Goal: Find specific page/section: Find specific page/section

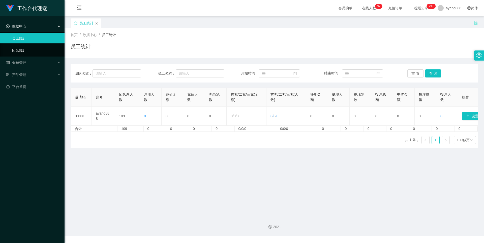
click at [20, 55] on link "团队统计" at bounding box center [36, 50] width 48 height 10
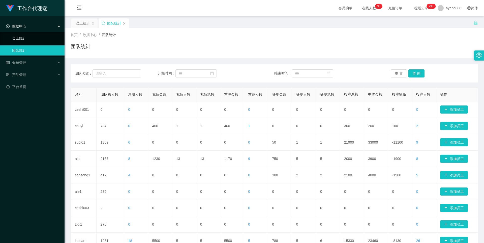
click at [24, 37] on link "员工统计" at bounding box center [36, 38] width 48 height 10
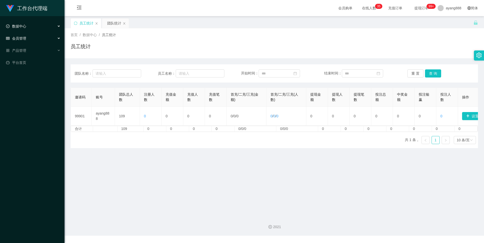
click at [28, 39] on div "会员管理" at bounding box center [32, 38] width 64 height 10
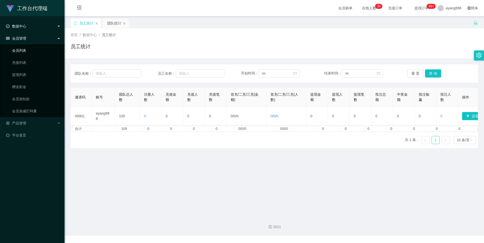
click at [25, 47] on link "会员列表" at bounding box center [36, 50] width 48 height 10
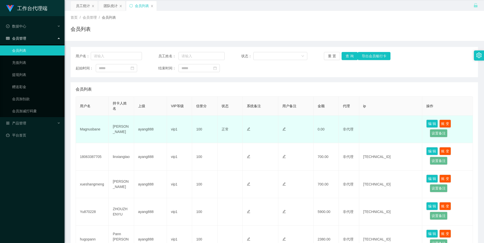
scroll to position [25, 0]
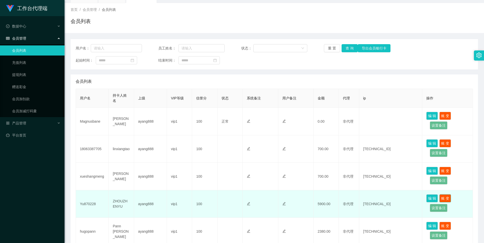
click at [441, 197] on button "账 变" at bounding box center [445, 198] width 12 height 8
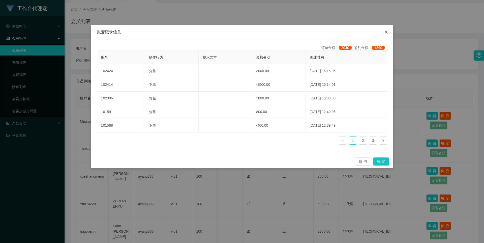
click at [387, 32] on icon "图标: close" at bounding box center [386, 32] width 4 height 4
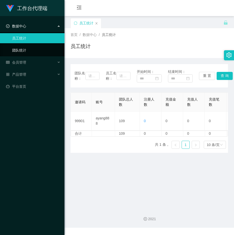
click at [26, 47] on link "团队统计" at bounding box center [36, 50] width 48 height 10
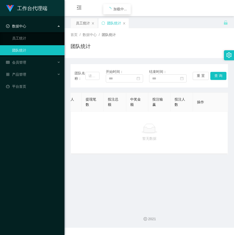
scroll to position [0, 223]
click at [12, 63] on span "会员管理" at bounding box center [16, 62] width 20 height 4
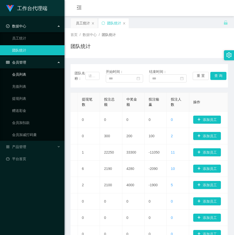
click at [18, 75] on link "会员列表" at bounding box center [36, 75] width 48 height 10
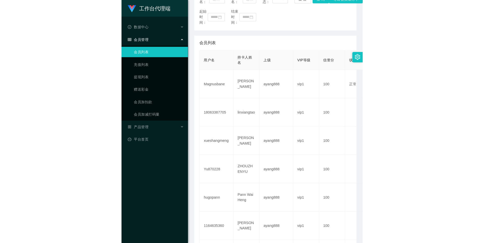
scroll to position [76, 0]
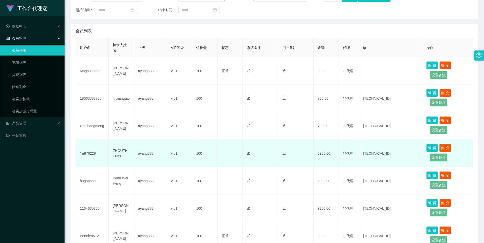
click at [234, 145] on button "账 变" at bounding box center [445, 148] width 12 height 8
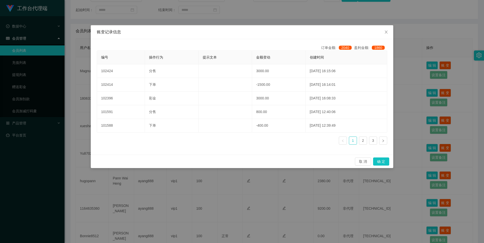
click at [234, 188] on div "账变记录信息 订单金额: 2040 盈利金额: 1860 编号 操作行为 提示文本 金额变动 创建时间 102424 分售 3000.00 2025-08-2…" at bounding box center [242, 121] width 484 height 243
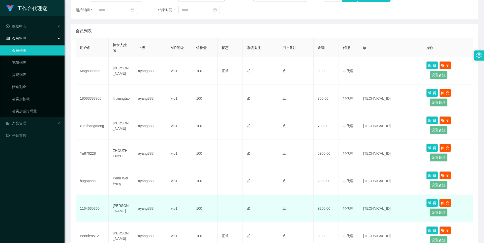
click at [234, 204] on button "账 变" at bounding box center [445, 202] width 12 height 8
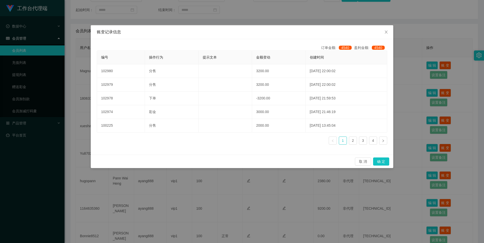
click at [234, 200] on div "账变记录信息 订单金额: 4540 盈利金额: 4540 编号 操作行为 提示文本 金额变动 创建时间 102980 分售 3200.00 2025-08-2…" at bounding box center [242, 121] width 484 height 243
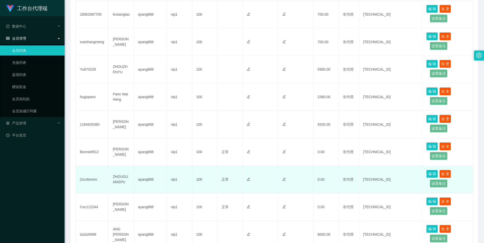
scroll to position [204, 0]
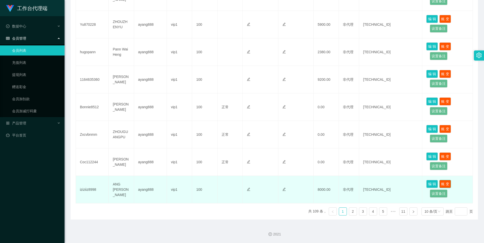
click at [234, 184] on button "账 变" at bounding box center [445, 184] width 12 height 8
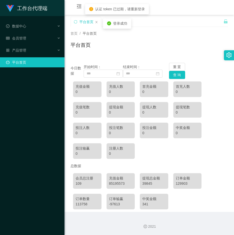
scroll to position [2, 0]
click at [24, 21] on ul "数据中心 会员管理 产品管理 平台首页" at bounding box center [32, 44] width 64 height 56
click at [24, 27] on span "数据中心" at bounding box center [16, 26] width 20 height 4
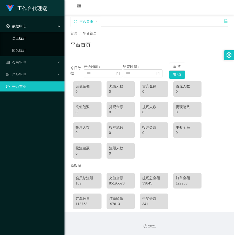
click at [32, 36] on link "员工统计" at bounding box center [36, 38] width 48 height 10
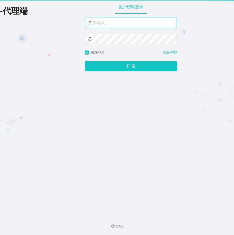
type input "ayang888"
